Goal: Task Accomplishment & Management: Manage account settings

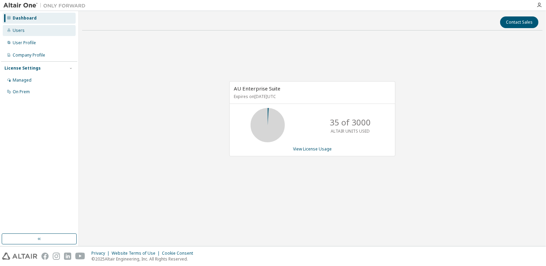
click at [37, 33] on div "Users" at bounding box center [39, 30] width 73 height 11
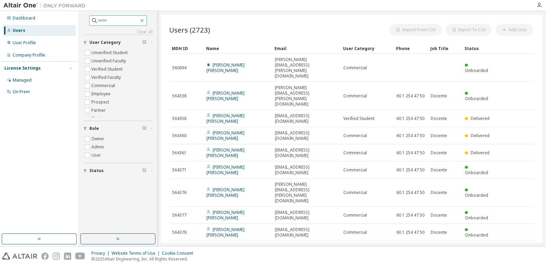
click at [123, 18] on input "text" at bounding box center [118, 20] width 41 height 7
click at [98, 23] on input "text" at bounding box center [118, 20] width 41 height 7
type input "******"
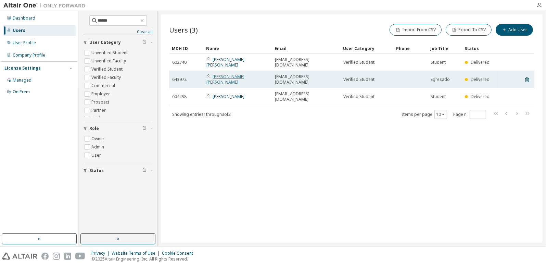
click at [236, 76] on link "YULIAN ESNEYDER CADENA ROCHA" at bounding box center [225, 79] width 38 height 11
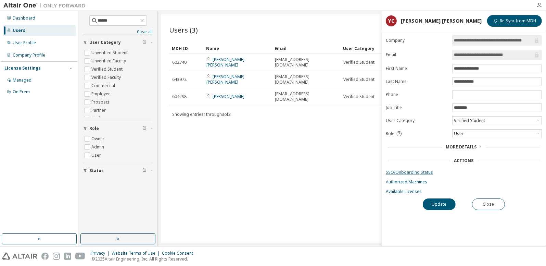
click at [419, 172] on link "SSO/Onboarding Status" at bounding box center [464, 171] width 156 height 5
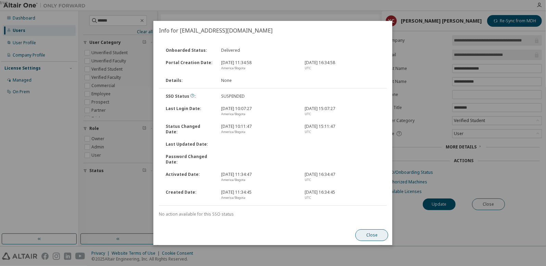
click at [375, 236] on button "Close" at bounding box center [372, 235] width 33 height 12
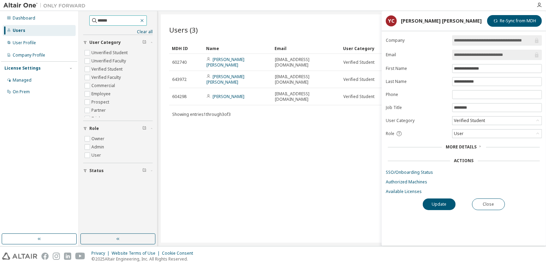
drag, startPoint x: 150, startPoint y: 16, endPoint x: 149, endPoint y: 20, distance: 4.5
click at [147, 16] on span "******" at bounding box center [118, 20] width 58 height 10
click at [145, 20] on icon "button" at bounding box center [141, 20] width 5 height 5
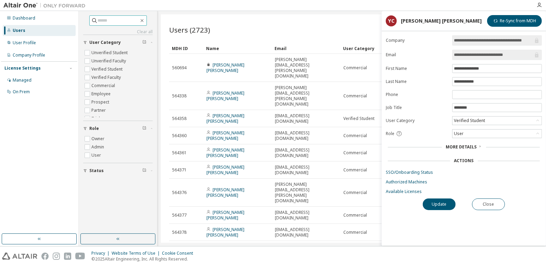
click at [126, 21] on input "text" at bounding box center [118, 20] width 41 height 7
type input "**********"
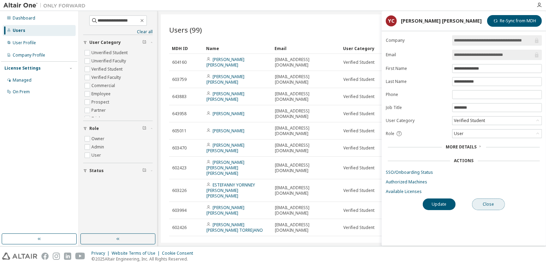
click at [488, 200] on button "Close" at bounding box center [488, 204] width 33 height 12
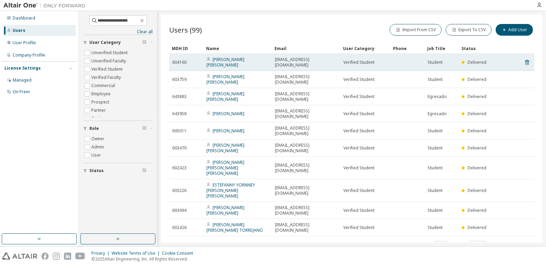
click at [251, 63] on td "KEVIN ARIEL GARCIA GOMEZ" at bounding box center [237, 62] width 68 height 17
click at [244, 61] on link "KEVIN ARIEL GARCIA GOMEZ" at bounding box center [225, 61] width 38 height 11
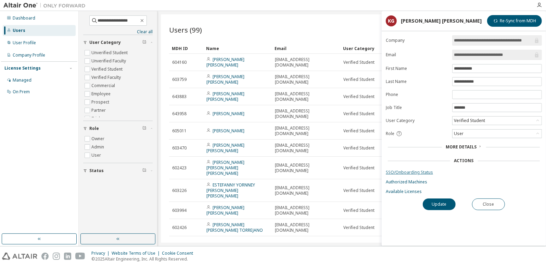
click at [406, 173] on link "SSO/Onboarding Status" at bounding box center [464, 171] width 156 height 5
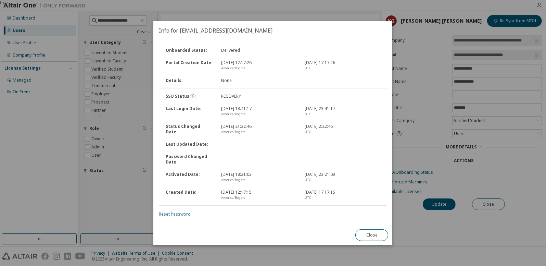
click at [173, 215] on link "Reset Password" at bounding box center [175, 214] width 32 height 6
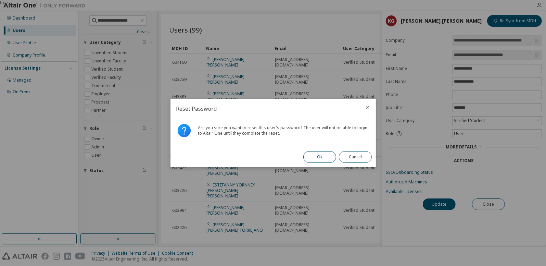
click at [316, 159] on button "Ok" at bounding box center [319, 157] width 33 height 12
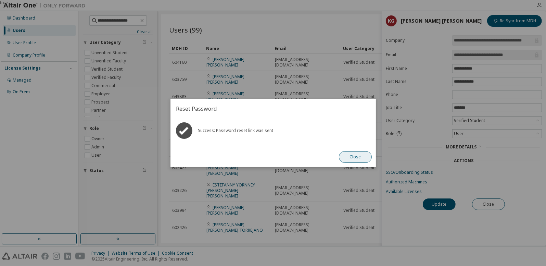
click at [358, 156] on button "Close" at bounding box center [355, 157] width 33 height 12
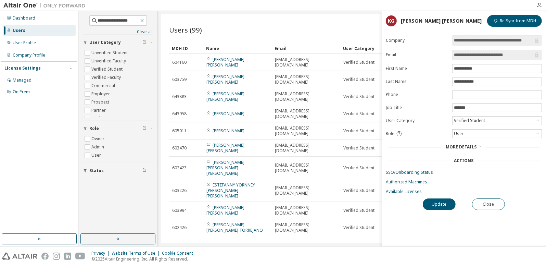
click at [145, 18] on icon "button" at bounding box center [141, 20] width 5 height 5
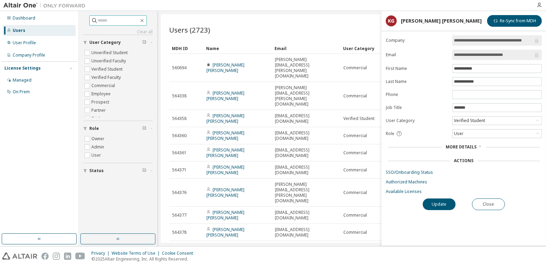
click at [131, 21] on input "text" at bounding box center [118, 20] width 41 height 7
type input "**********"
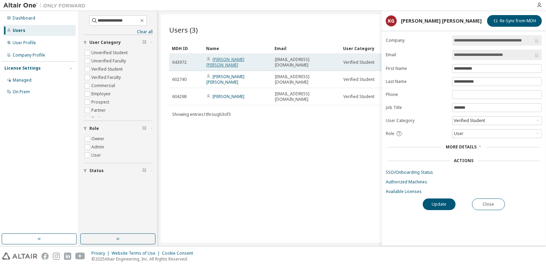
click at [235, 58] on link "YULIAN ESNEYDER CADENA ROCHA" at bounding box center [225, 61] width 38 height 11
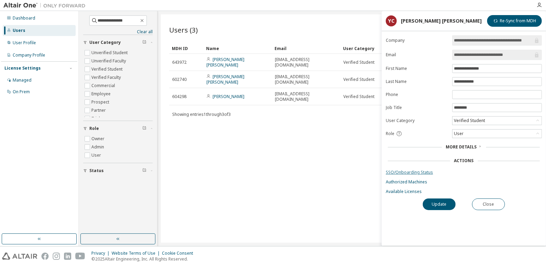
click at [406, 172] on link "SSO/Onboarding Status" at bounding box center [464, 171] width 156 height 5
